Goal: Task Accomplishment & Management: Use online tool/utility

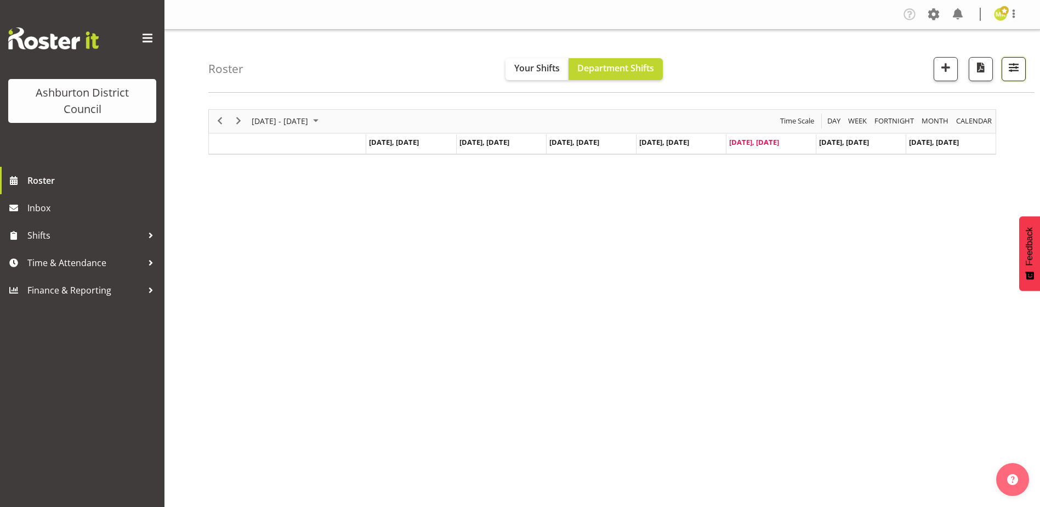
click at [1021, 73] on span "button" at bounding box center [1014, 67] width 14 height 14
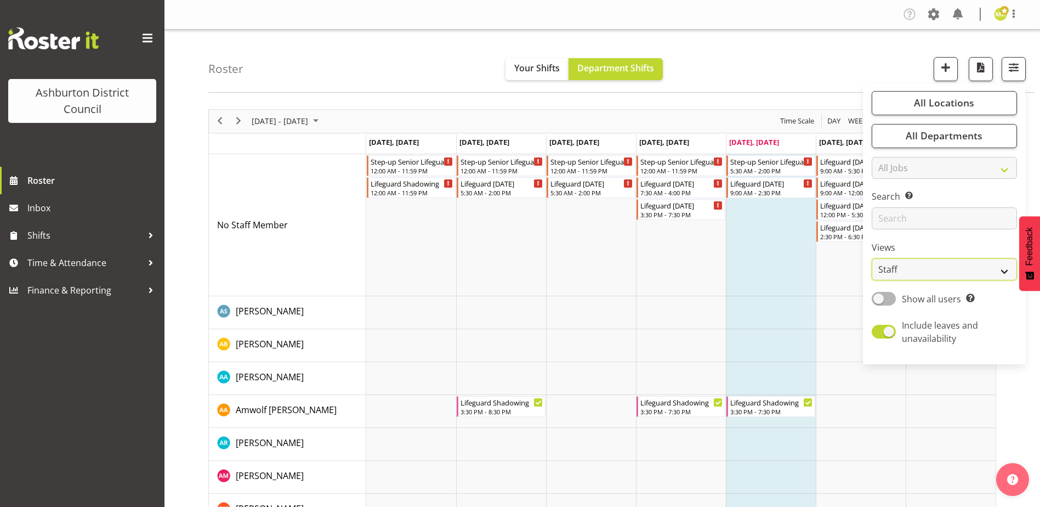
click at [944, 271] on select "Staff Role Shift - Horizontal Shift - Vertical Staff - Location" at bounding box center [944, 269] width 145 height 22
select select "shift"
click at [873, 258] on select "Staff Role Shift - Horizontal Shift - Vertical Staff - Location" at bounding box center [944, 269] width 145 height 22
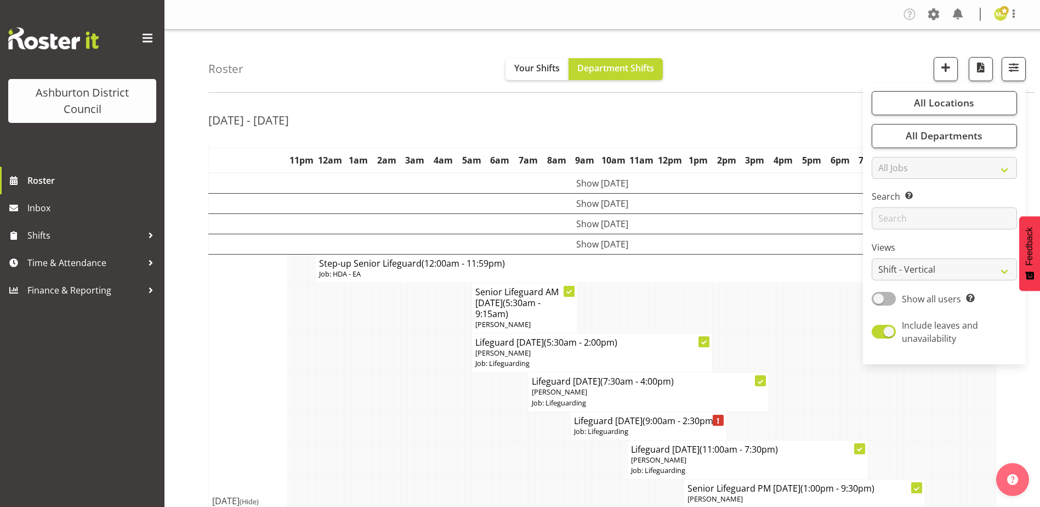
click at [819, 373] on td at bounding box center [822, 391] width 7 height 39
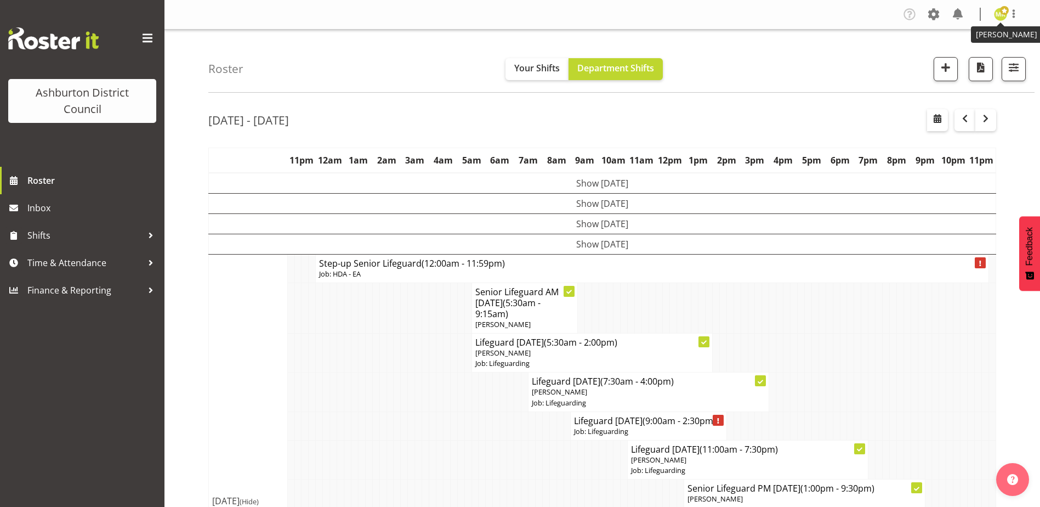
click at [1005, 20] on figure at bounding box center [1000, 14] width 13 height 13
click at [986, 54] on link "Log Out" at bounding box center [967, 58] width 105 height 20
